Goal: Task Accomplishment & Management: Manage account settings

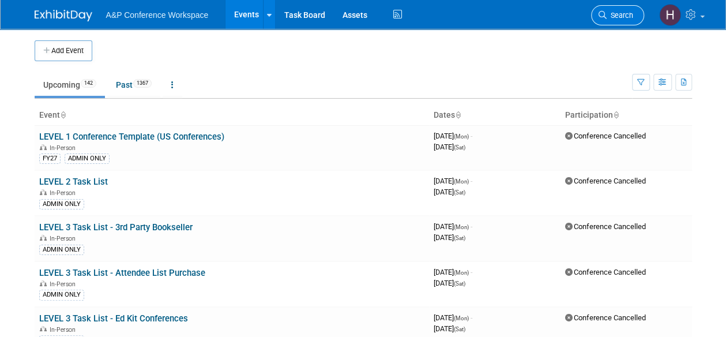
click at [608, 17] on span "Search" at bounding box center [619, 15] width 27 height 9
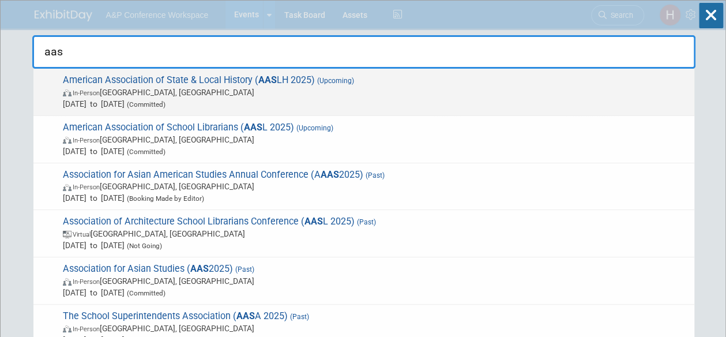
type input "aas"
click at [500, 84] on span "American Association of State & Local History ( AAS LH 2025) (Upcoming) In-Pers…" at bounding box center [373, 91] width 629 height 35
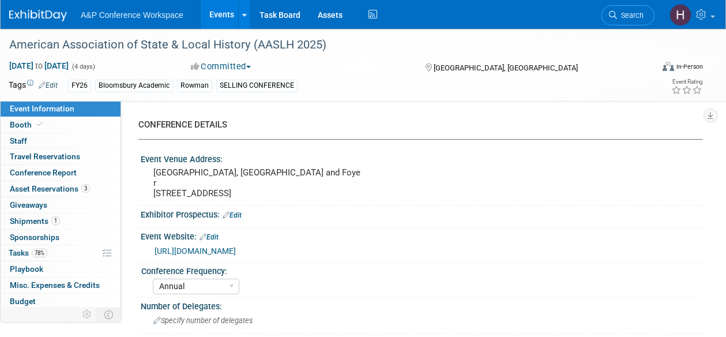
select select "Annual"
select select "Level 2"
select select "In-Person Booth"
select select "Museum Professionals"
select select "Bloomsbury Academic"
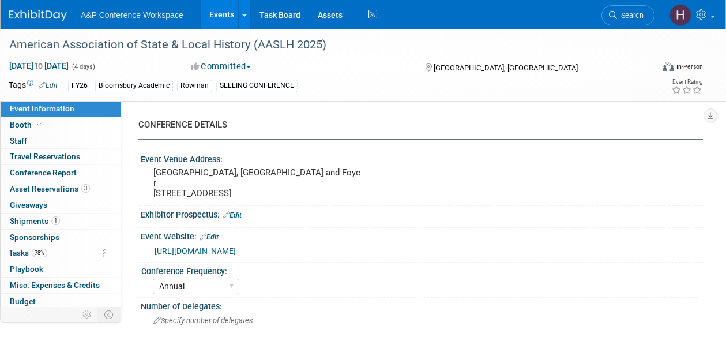
select select "Amanda Oney"
select select "Taylor Thompson"
select select "Ami Reitmeier"
select select "Brand/Subject Presence​"
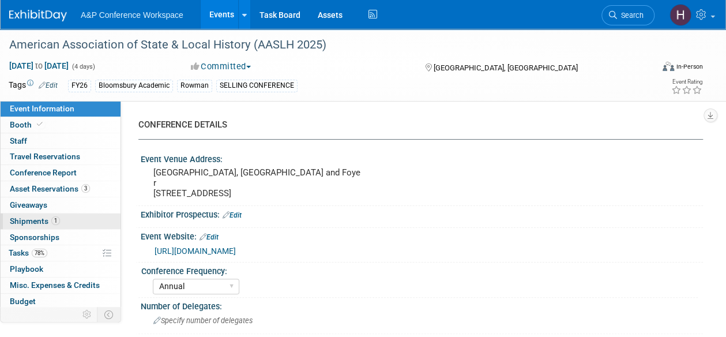
click at [61, 218] on link "1 Shipments 1" at bounding box center [61, 221] width 120 height 16
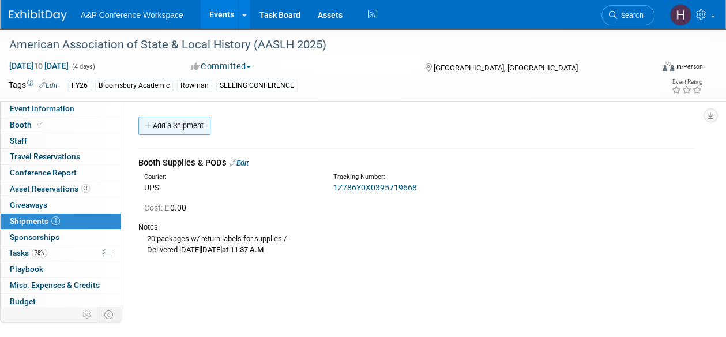
click at [194, 132] on link "Add a Shipment" at bounding box center [174, 125] width 72 height 18
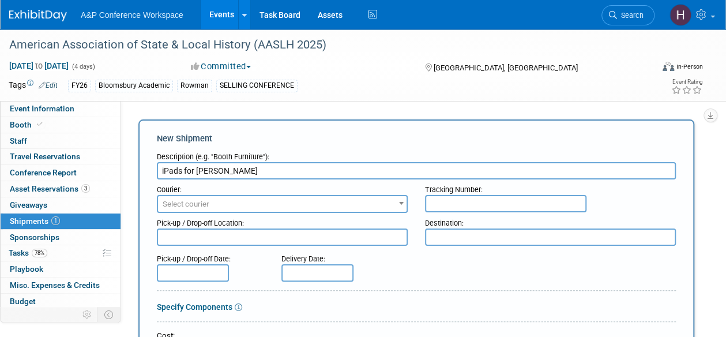
click at [161, 172] on input "iPads for Taylor Thompson" at bounding box center [416, 170] width 519 height 17
type input "Selling iPads for Taylor Thompson"
click at [211, 199] on span "Select courier" at bounding box center [282, 204] width 248 height 16
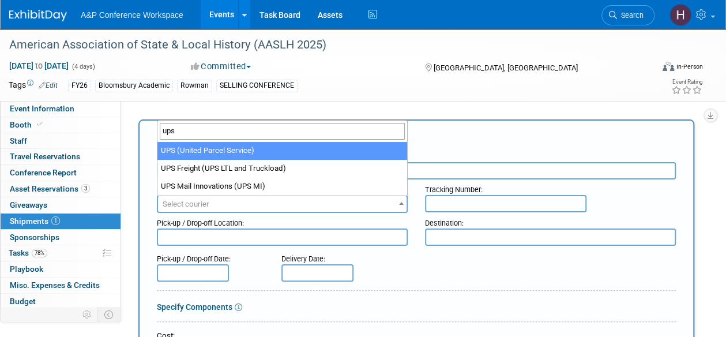
type input "ups"
select select "508"
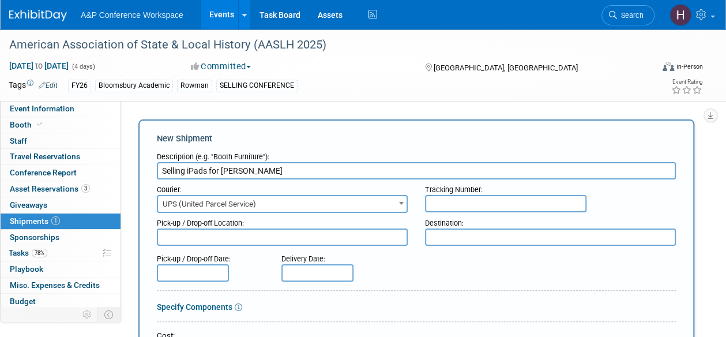
click at [478, 206] on input "text" at bounding box center [505, 203] width 161 height 17
paste input "1Z786Y0X0398420411"
click at [447, 206] on input "1Z786Y0X0398420411" at bounding box center [505, 203] width 161 height 17
drag, startPoint x: 449, startPoint y: 205, endPoint x: 391, endPoint y: 200, distance: 58.4
click at [391, 200] on div "Courier: 007EX 17 Post Service (17PostService) 2GO (Negros Navigation) 360 Lion…" at bounding box center [416, 195] width 536 height 33
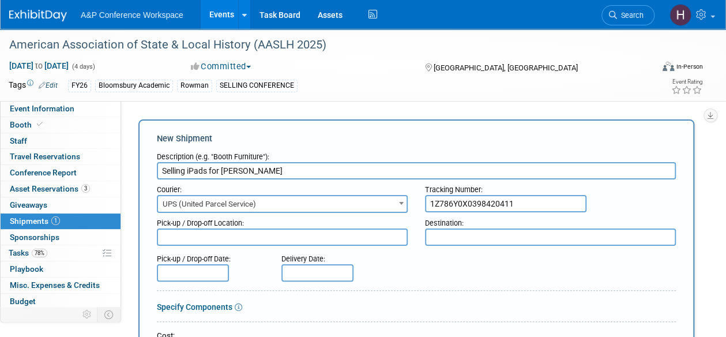
drag, startPoint x: 515, startPoint y: 200, endPoint x: 646, endPoint y: 203, distance: 130.3
click at [646, 203] on div "Tracking Number: 1Z786Y0X0398420411" at bounding box center [550, 195] width 268 height 33
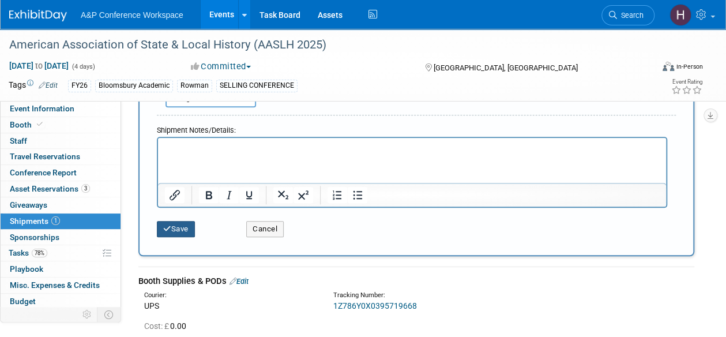
type input "1Z786Y0X0398420411"
click at [179, 222] on button "Save" at bounding box center [176, 229] width 38 height 16
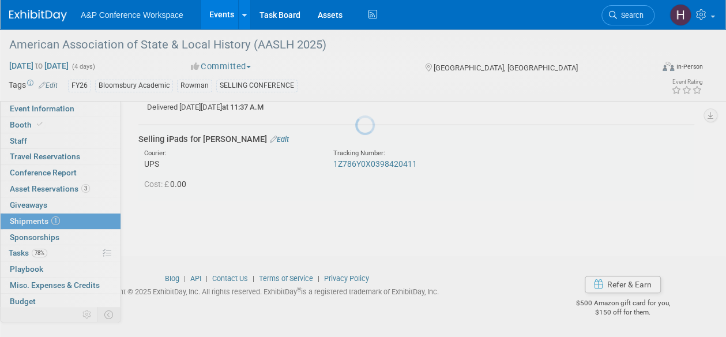
scroll to position [142, 0]
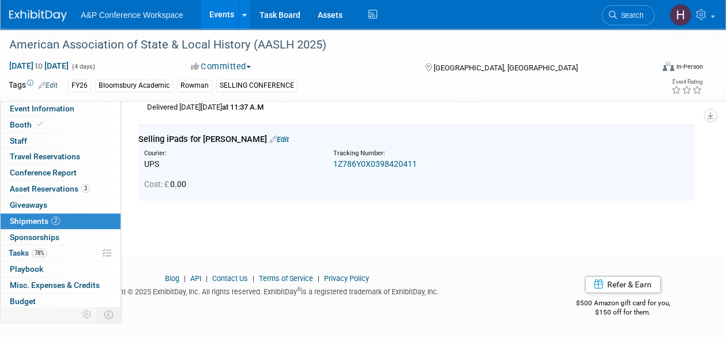
click at [393, 223] on div "American Association of State & Local History (AASLH 2025) Sep 10, 2025 to Sep …" at bounding box center [363, 60] width 726 height 349
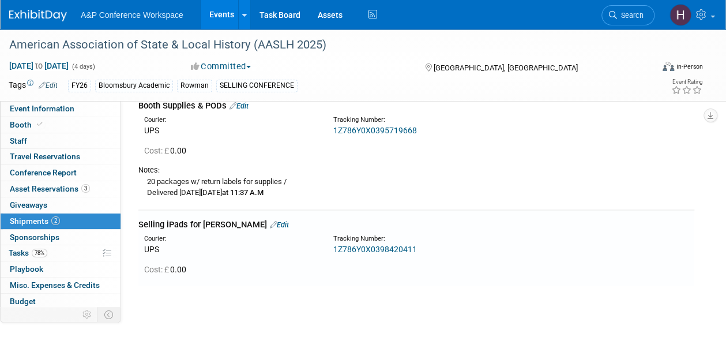
scroll to position [37, 0]
